Goal: Information Seeking & Learning: Learn about a topic

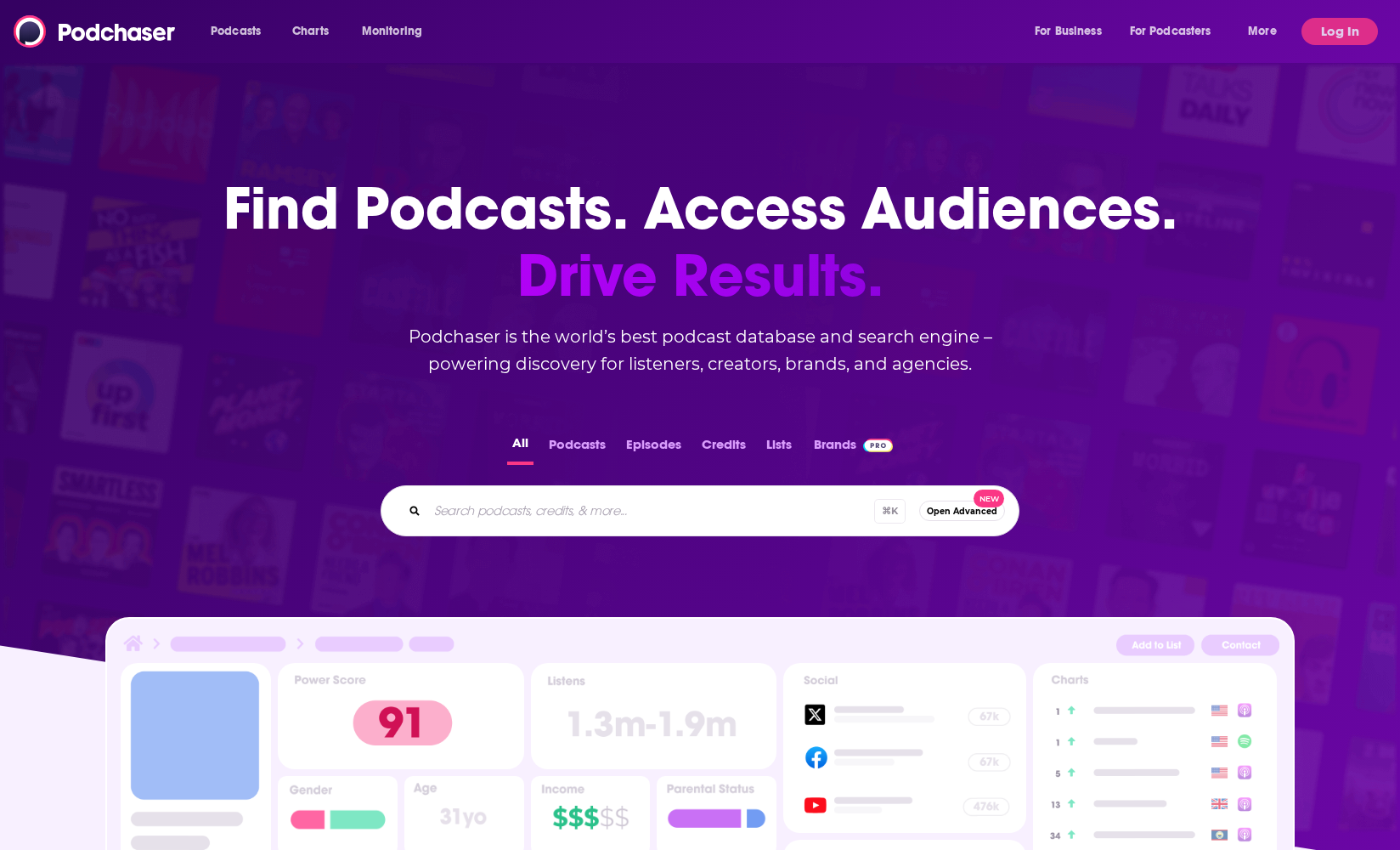
click at [560, 514] on input "Search podcasts, credits, & more..." at bounding box center [650, 511] width 447 height 27
type input "Science and AI"
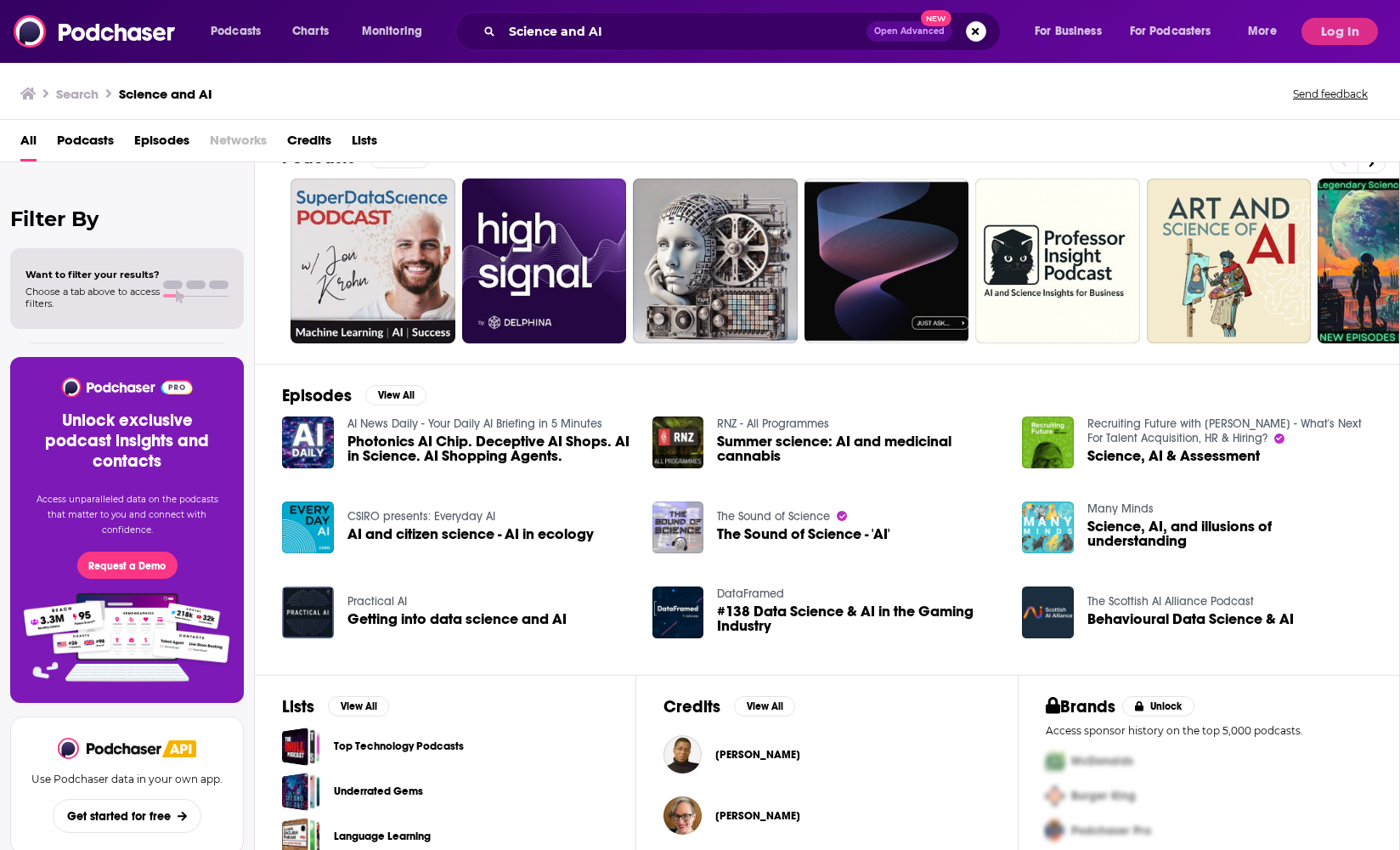
scroll to position [38, 0]
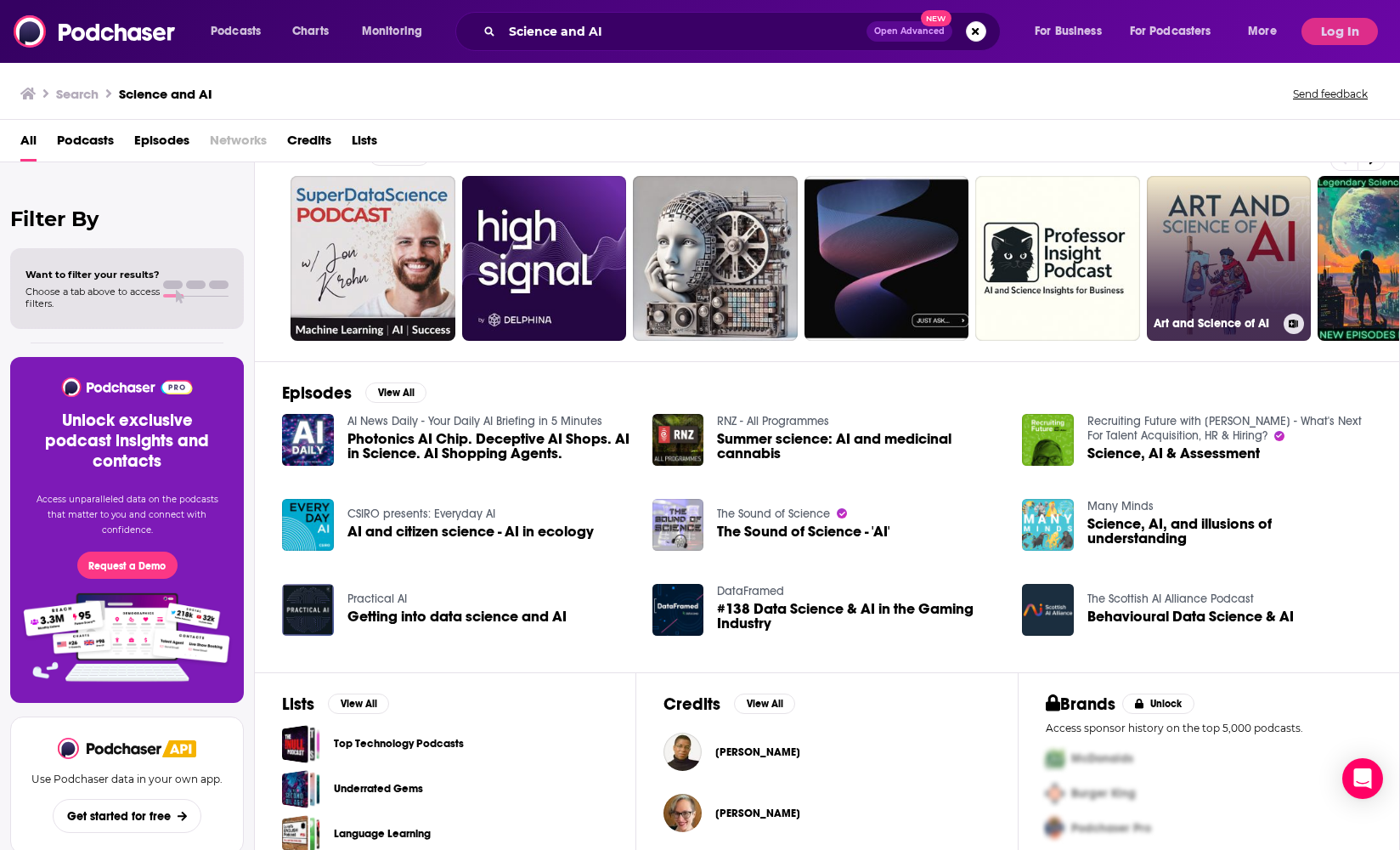
click at [1206, 219] on link "Art and Science of AI" at bounding box center [1229, 257] width 165 height 165
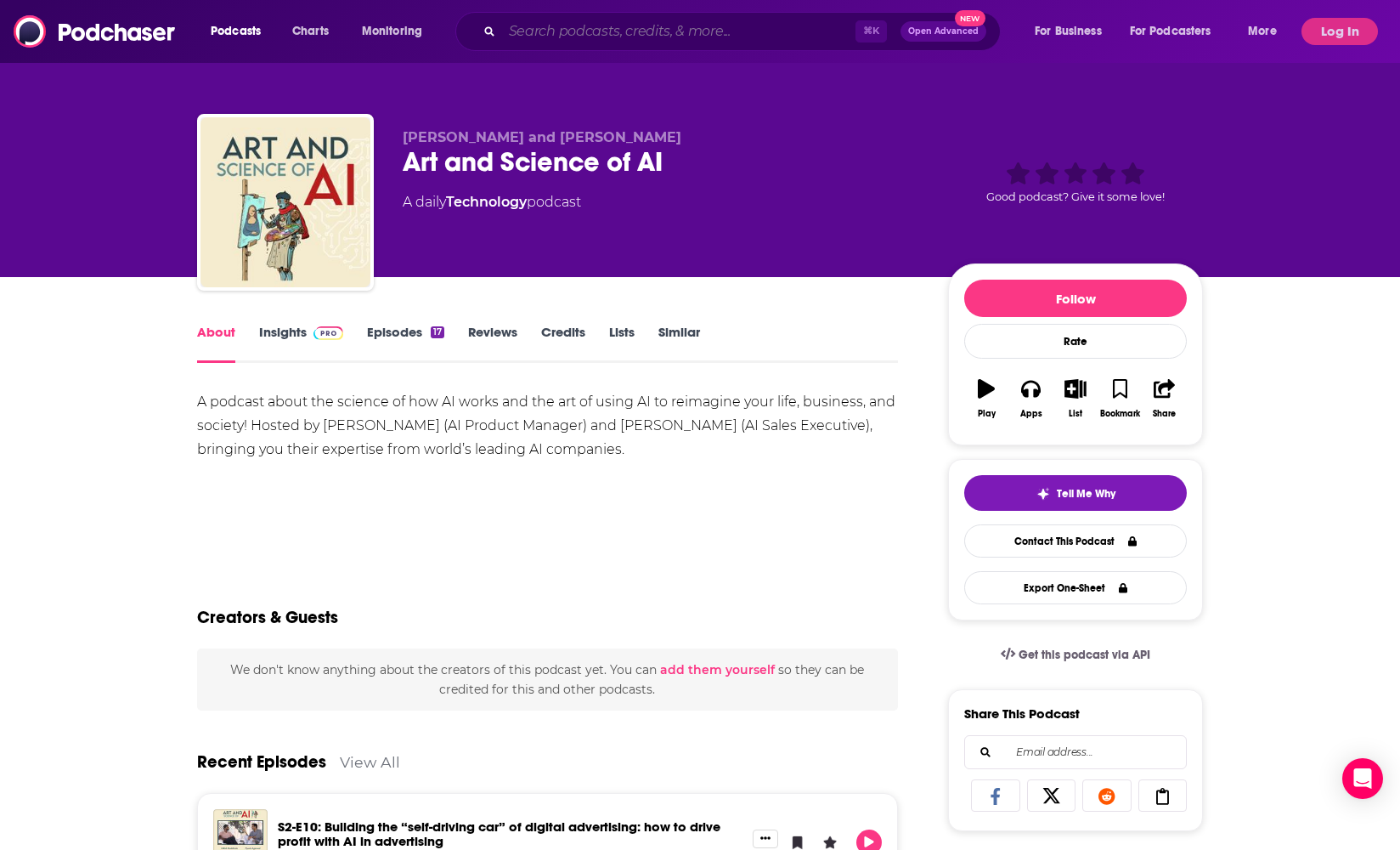
click at [566, 44] on div "⌘ K Open Advanced New" at bounding box center [728, 31] width 546 height 39
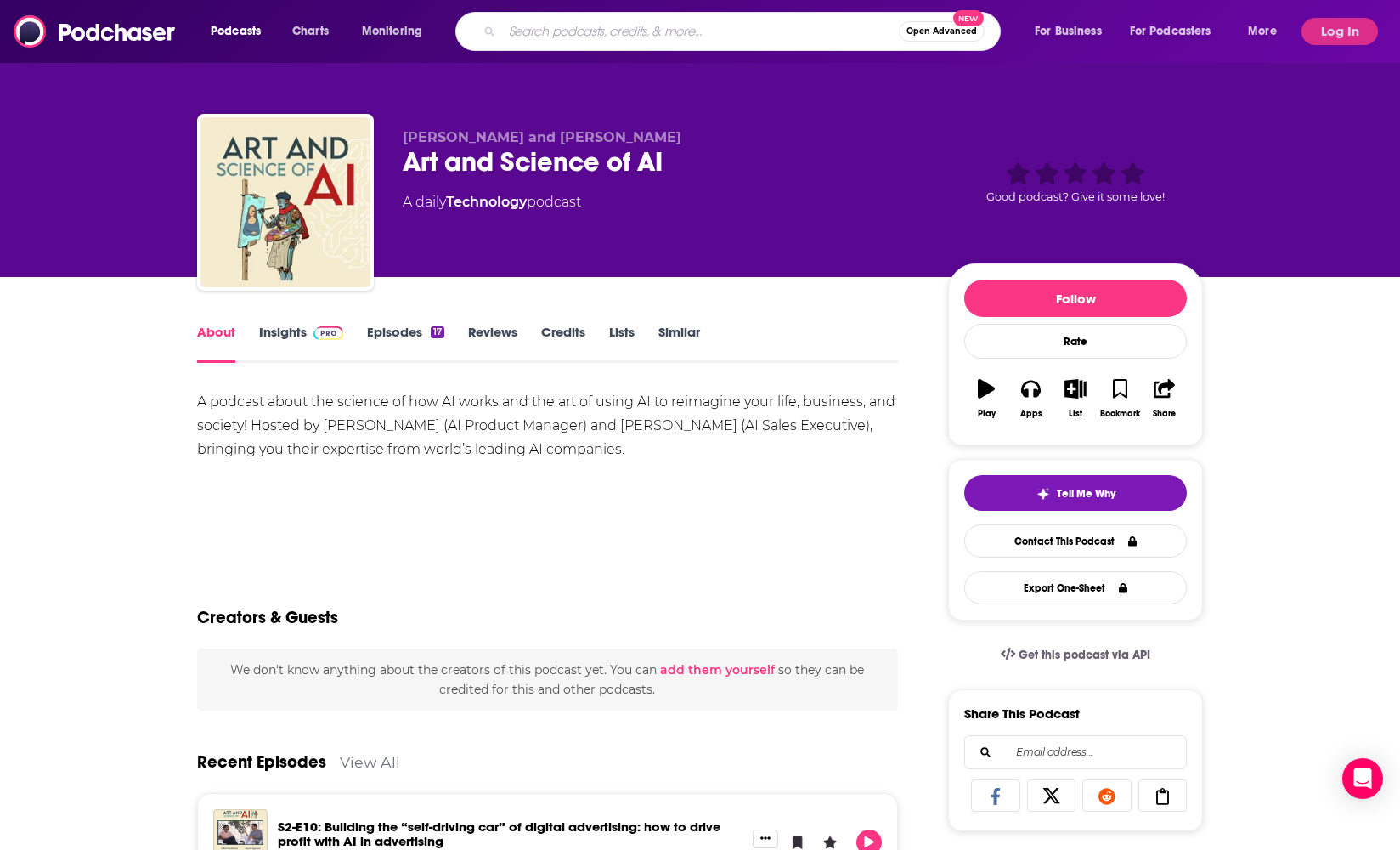
paste input "google science AI"
type input "google science AI"
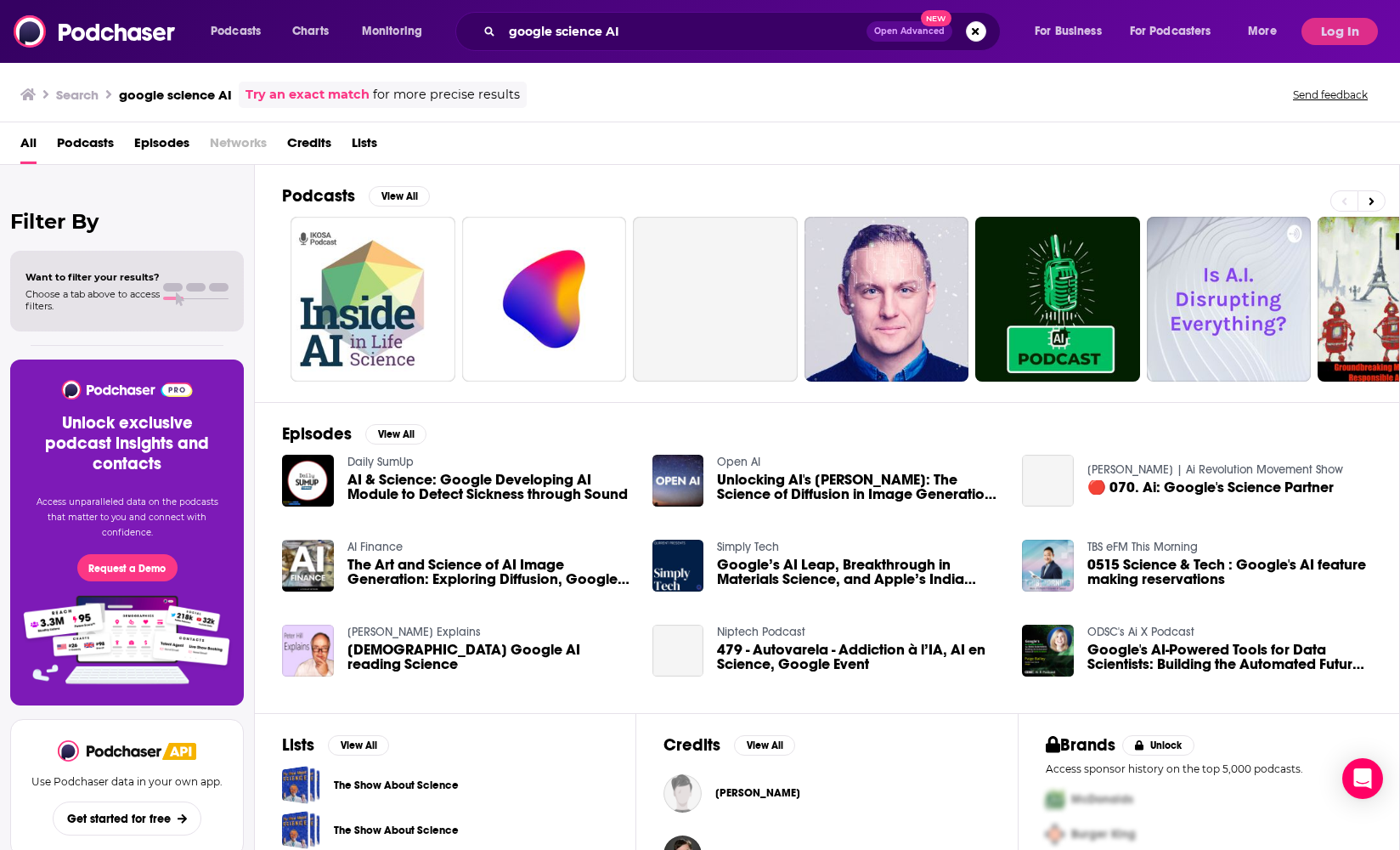
scroll to position [51, 0]
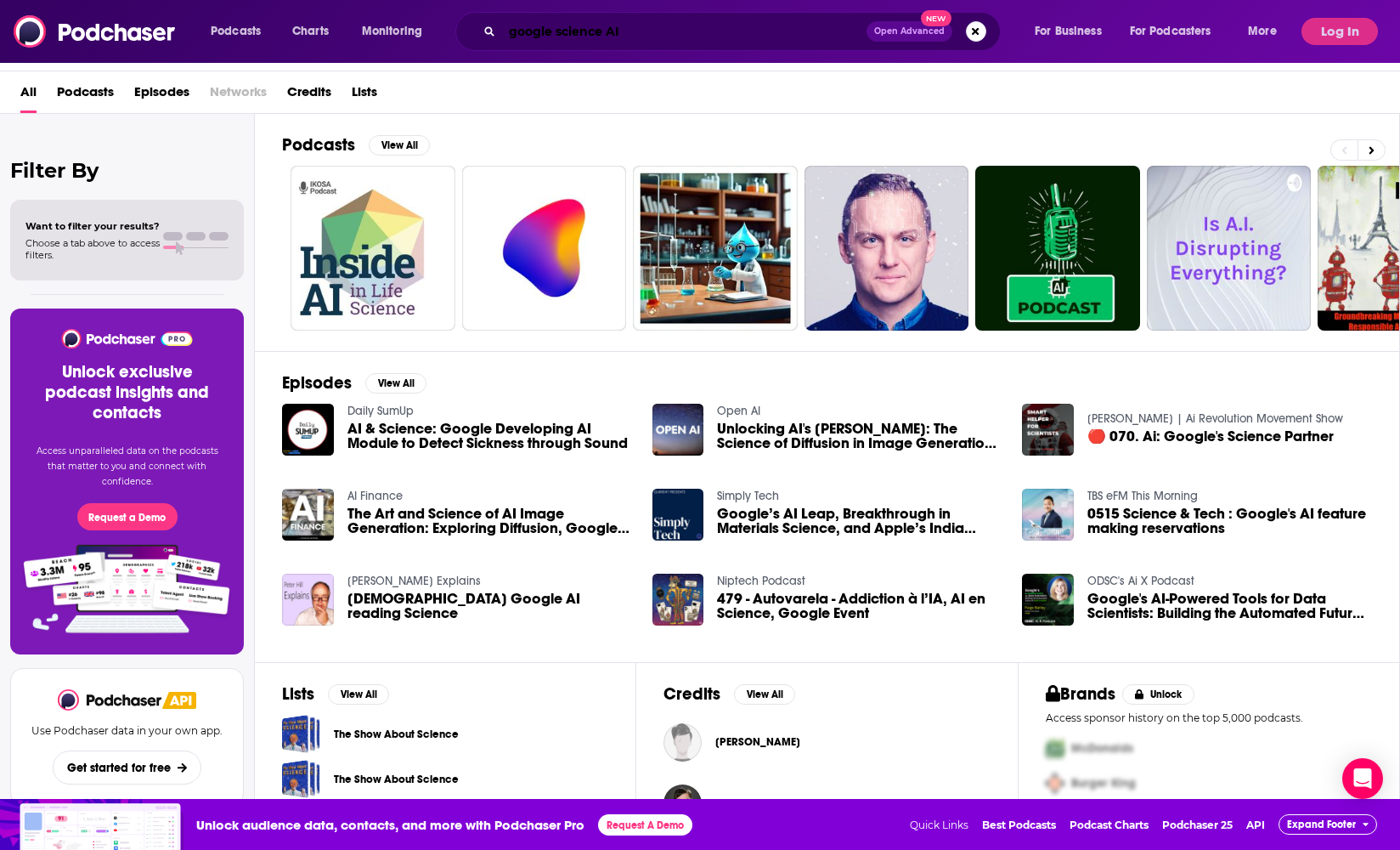
click at [658, 22] on input "google science AI" at bounding box center [684, 31] width 364 height 27
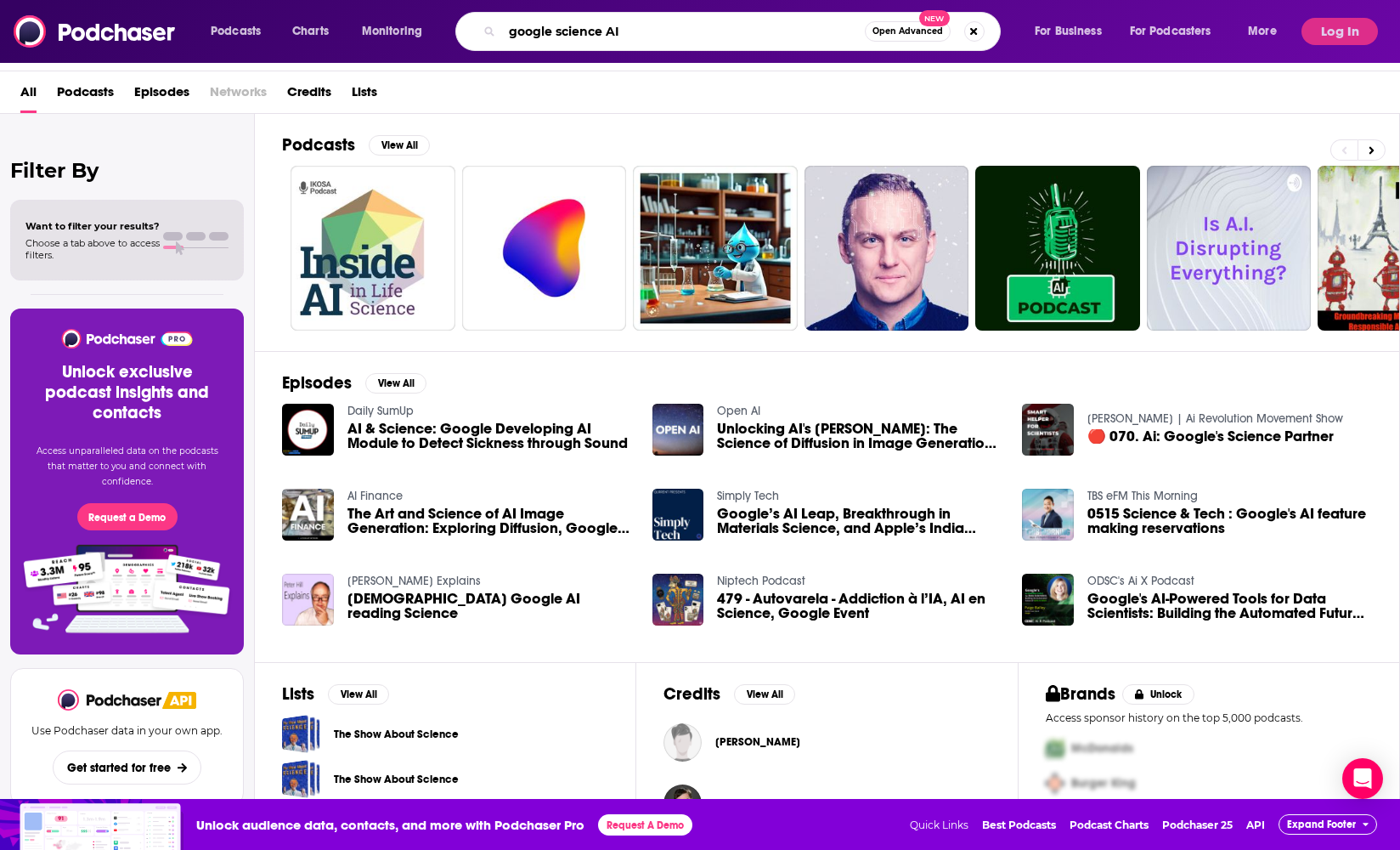
click at [658, 28] on input "google science AI" at bounding box center [683, 31] width 362 height 27
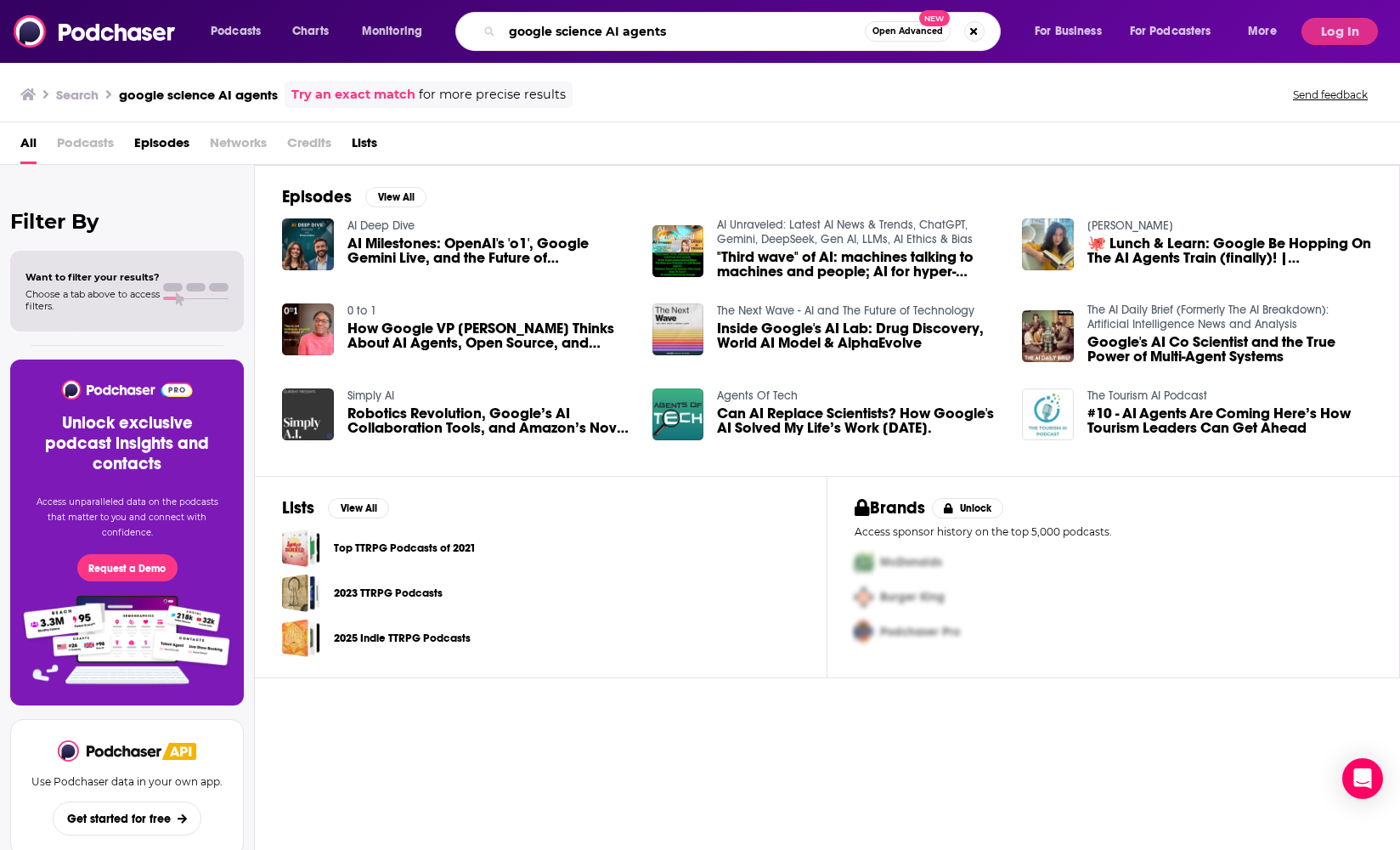
click at [580, 34] on input "google science AI agents" at bounding box center [683, 31] width 362 height 27
type input "science podcast"
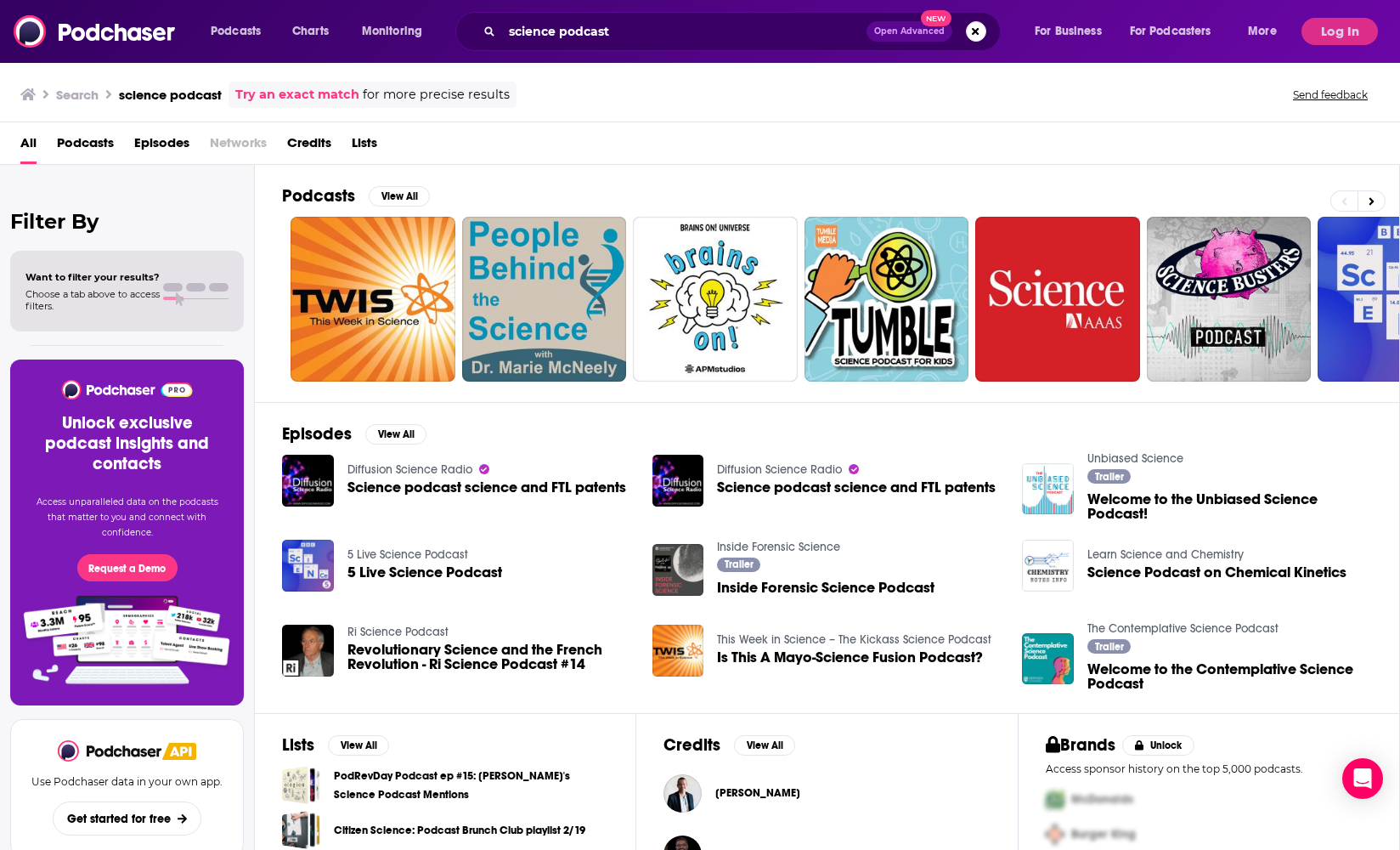
scroll to position [51, 0]
